Goal: Task Accomplishment & Management: Use online tool/utility

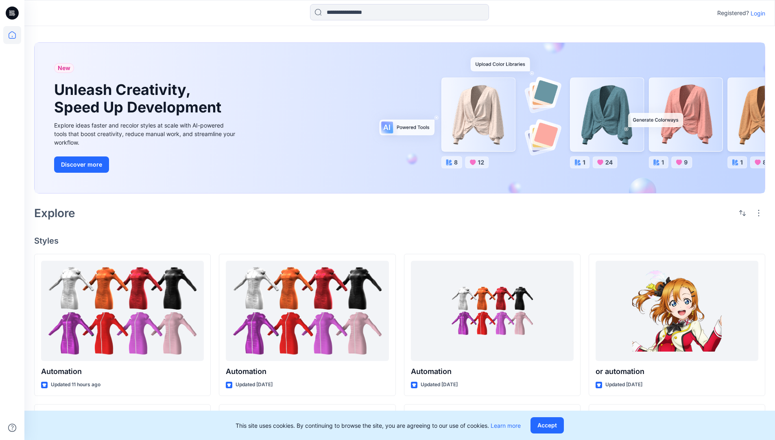
click at [756, 13] on p "Login" at bounding box center [758, 13] width 15 height 9
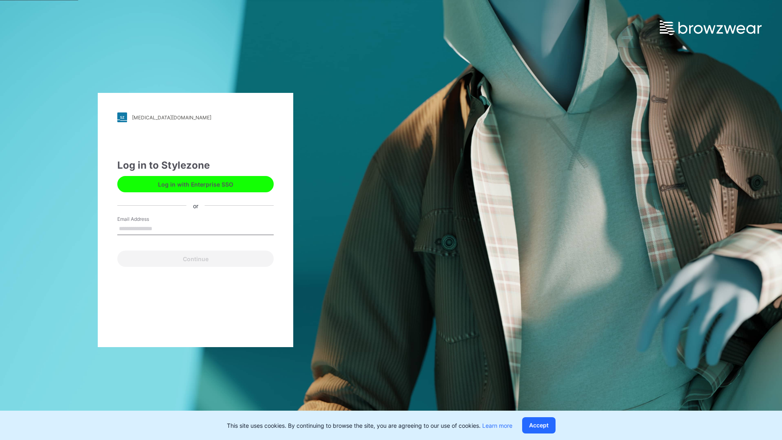
click at [161, 228] on input "Email Address" at bounding box center [195, 229] width 156 height 12
type input "**********"
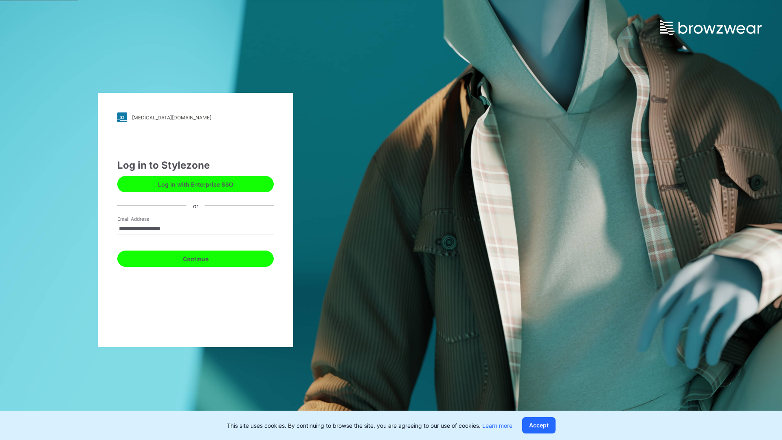
click at [204, 257] on button "Continue" at bounding box center [195, 258] width 156 height 16
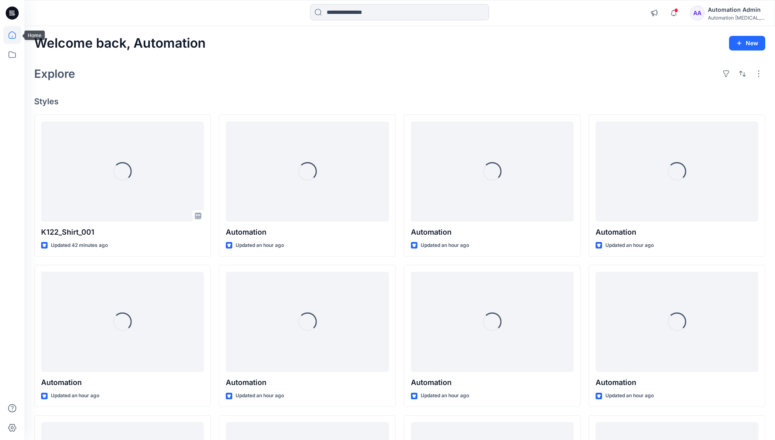
click at [15, 35] on icon at bounding box center [12, 34] width 7 height 7
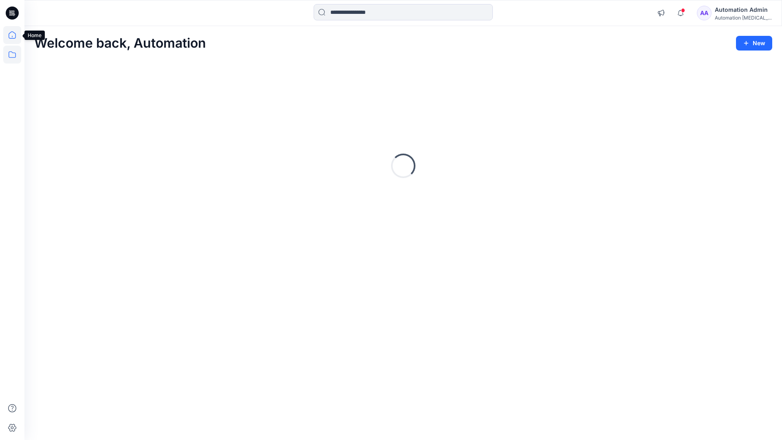
click at [12, 55] on icon at bounding box center [12, 55] width 18 height 18
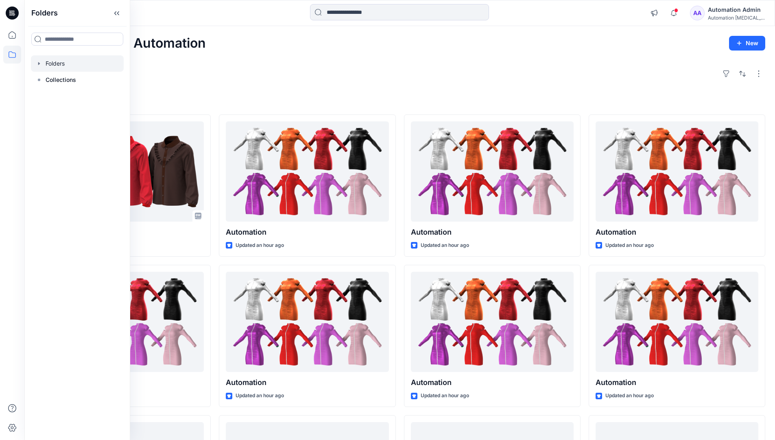
click at [55, 63] on div at bounding box center [77, 63] width 93 height 16
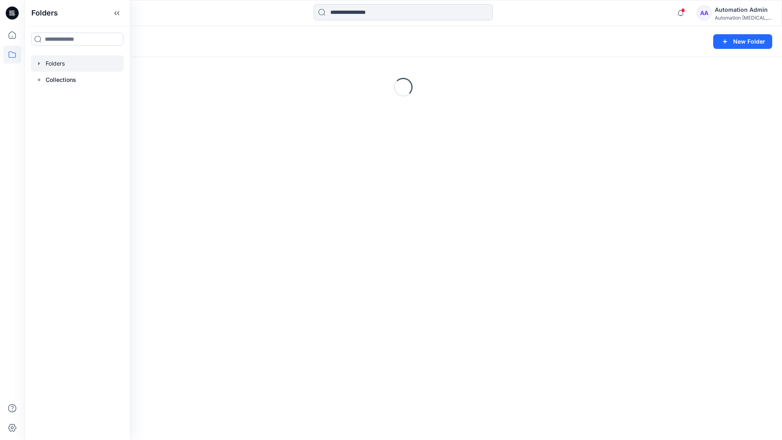
click at [402, 312] on div "Folders New Folder Loading..." at bounding box center [402, 233] width 757 height 414
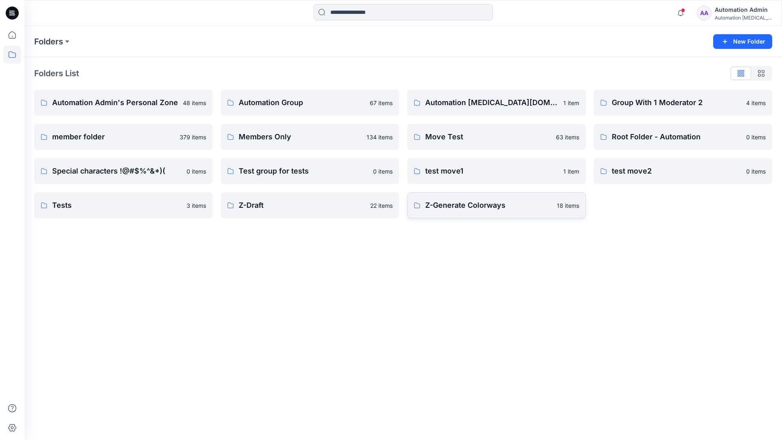
click at [464, 209] on p "Z-Generate Colorways" at bounding box center [488, 204] width 127 height 11
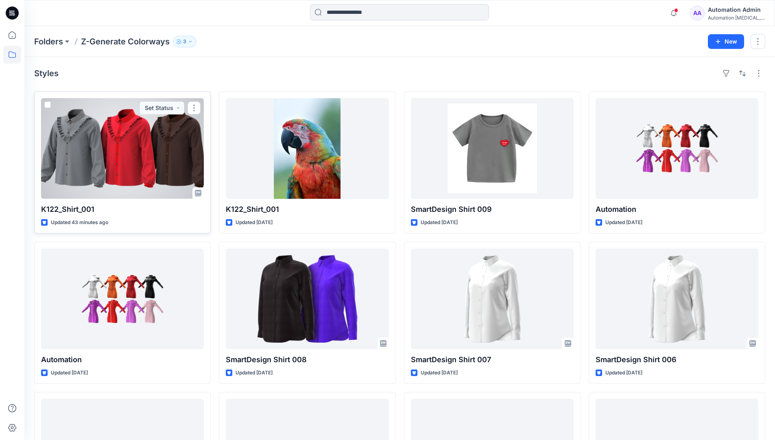
click at [48, 105] on span at bounding box center [47, 104] width 7 height 7
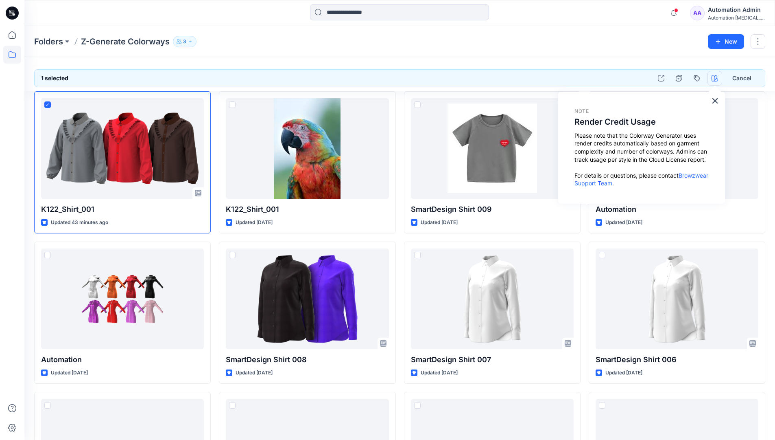
click at [714, 79] on icon "button" at bounding box center [715, 78] width 7 height 7
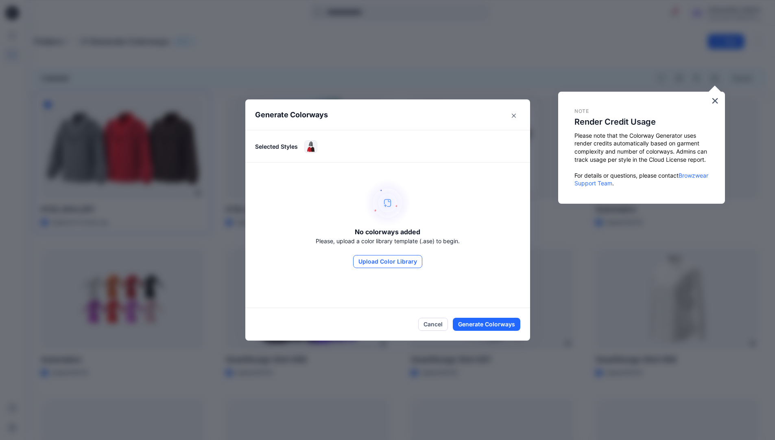
click at [400, 262] on button "Upload Color Library" at bounding box center [387, 261] width 69 height 13
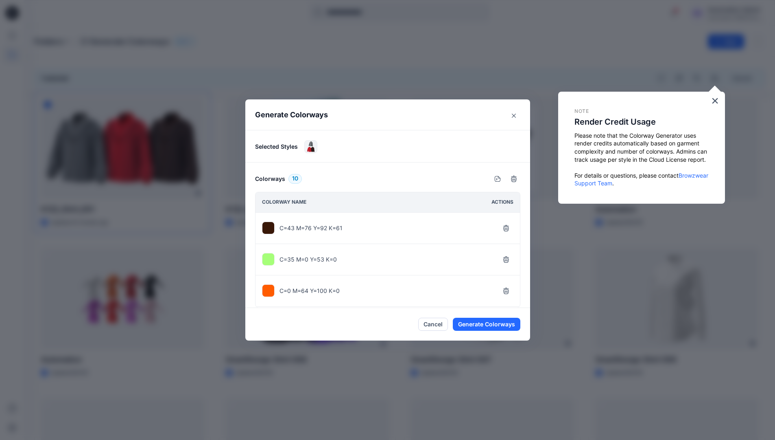
scroll to position [218, 0]
drag, startPoint x: 400, startPoint y: 262, endPoint x: 283, endPoint y: 291, distance: 120.1
click at [283, 291] on div "C=8 M=94 Y=93 K=1" at bounding box center [388, 291] width 265 height 31
click at [505, 290] on icon "button" at bounding box center [506, 292] width 7 height 7
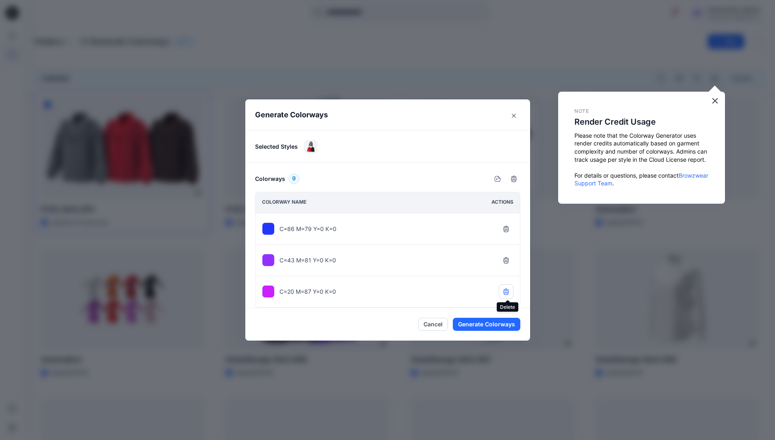
click at [505, 290] on icon "button" at bounding box center [506, 291] width 7 height 7
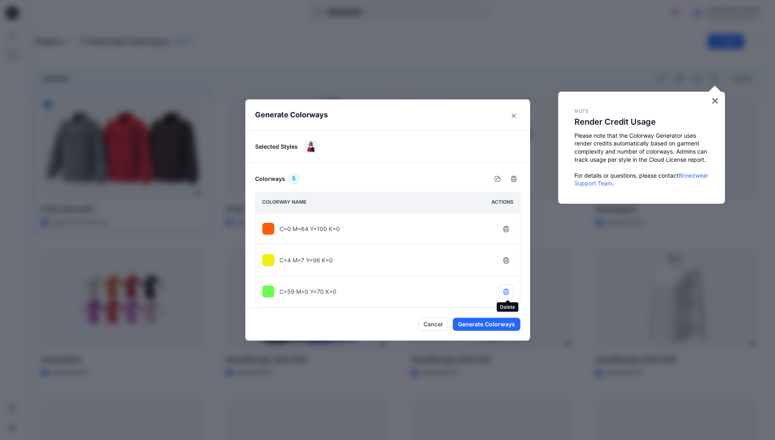
click at [505, 290] on icon "button" at bounding box center [506, 291] width 7 height 7
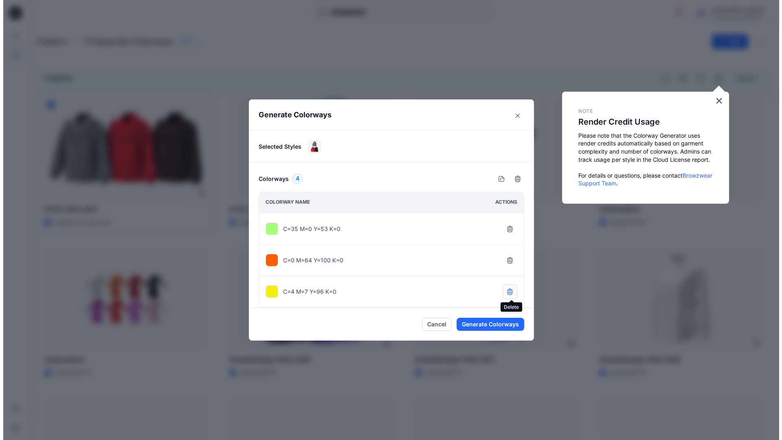
scroll to position [0, 0]
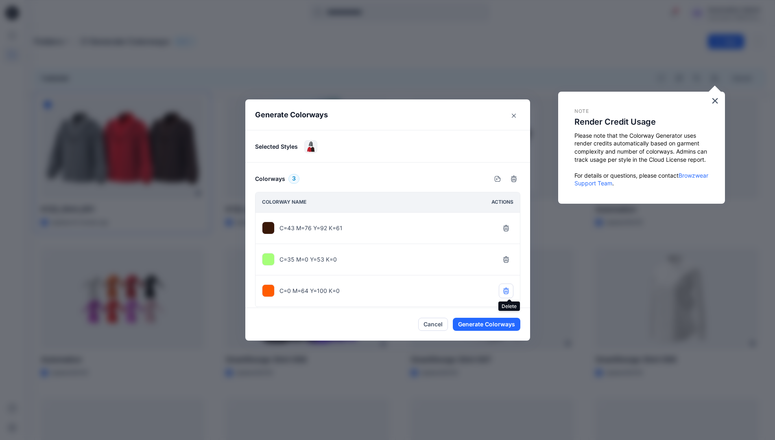
click at [505, 290] on button "button" at bounding box center [506, 290] width 15 height 15
click at [508, 230] on icon "button" at bounding box center [506, 228] width 7 height 7
click at [508, 230] on icon "button" at bounding box center [506, 228] width 5 height 5
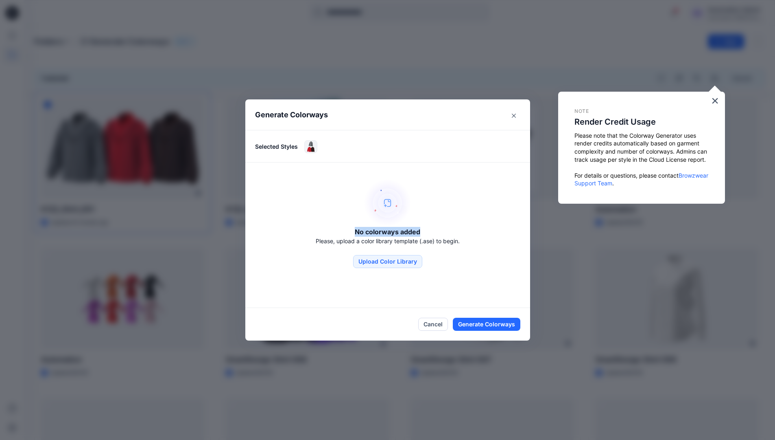
drag, startPoint x: 508, startPoint y: 230, endPoint x: 423, endPoint y: 233, distance: 84.7
click at [423, 233] on div "No colorways added Please, upload a color library template (.ase) to begin. Upl…" at bounding box center [387, 223] width 285 height 122
click at [412, 261] on button "Upload Color Library" at bounding box center [387, 261] width 69 height 13
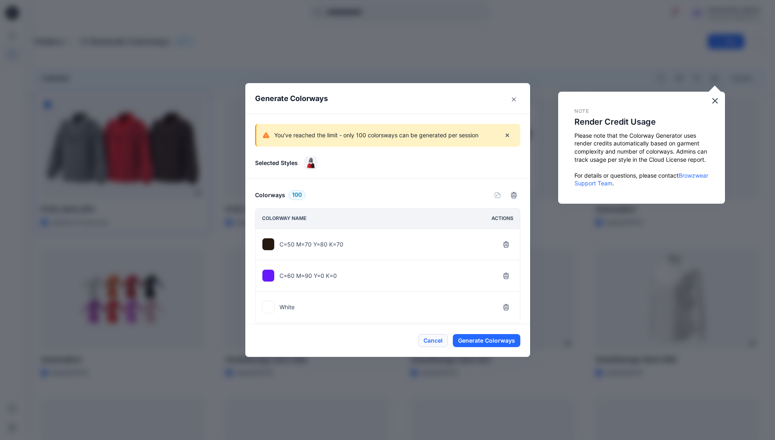
click at [438, 337] on button "Cancel" at bounding box center [433, 340] width 30 height 13
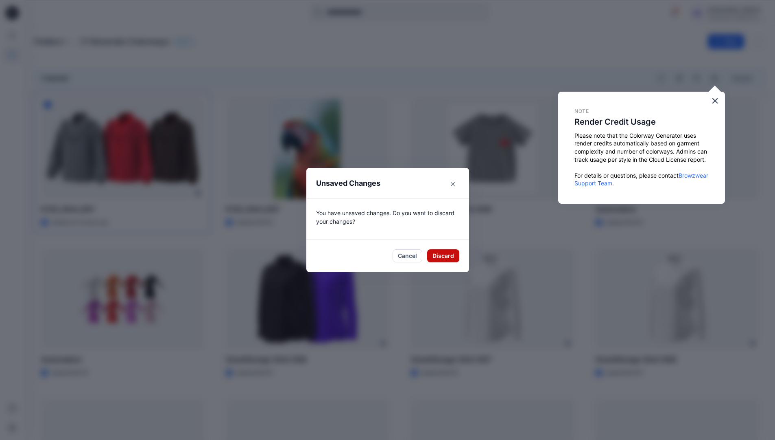
click at [447, 252] on button "Discard" at bounding box center [443, 255] width 32 height 13
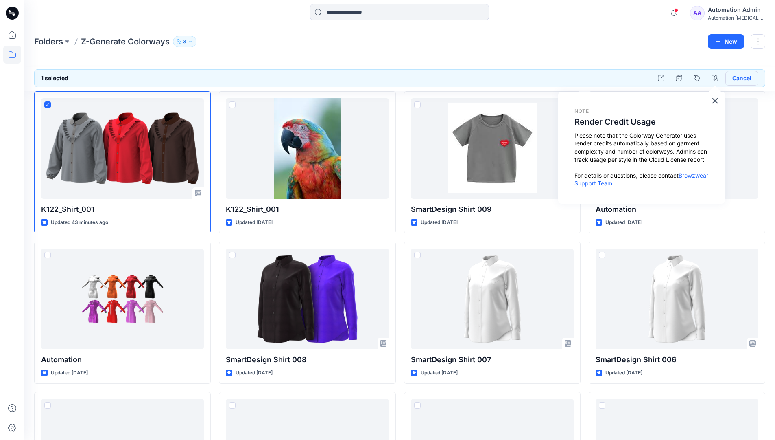
click at [742, 79] on button "Cancel" at bounding box center [742, 78] width 33 height 15
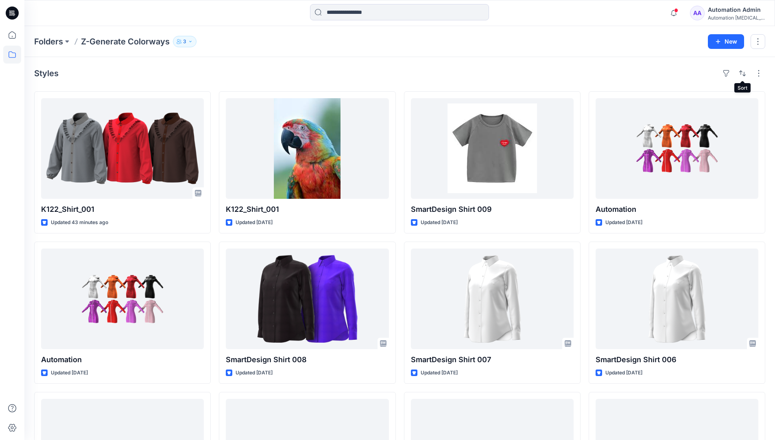
click at [736, 12] on div "Automation Admin" at bounding box center [736, 10] width 57 height 10
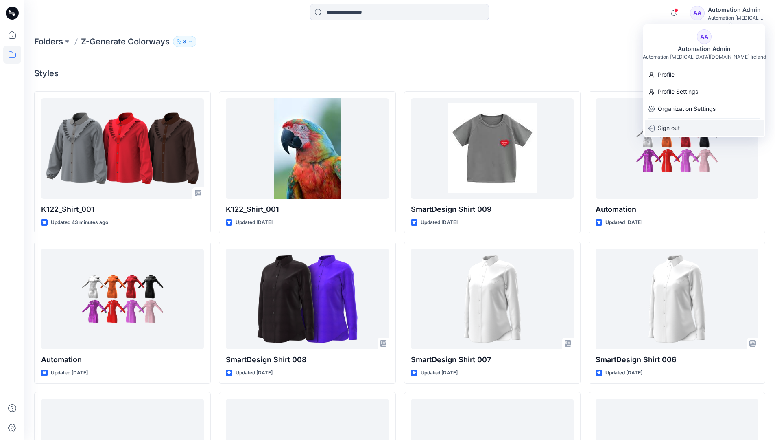
click at [672, 127] on p "Sign out" at bounding box center [669, 127] width 22 height 15
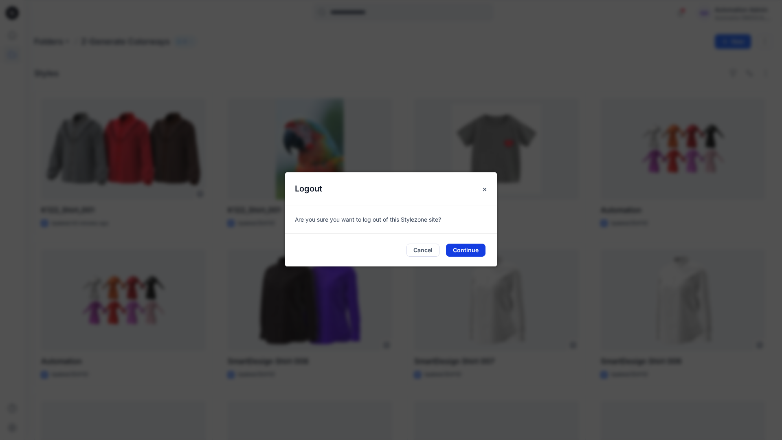
click at [456, 249] on button "Continue" at bounding box center [465, 249] width 39 height 13
